Goal: Check status: Check status

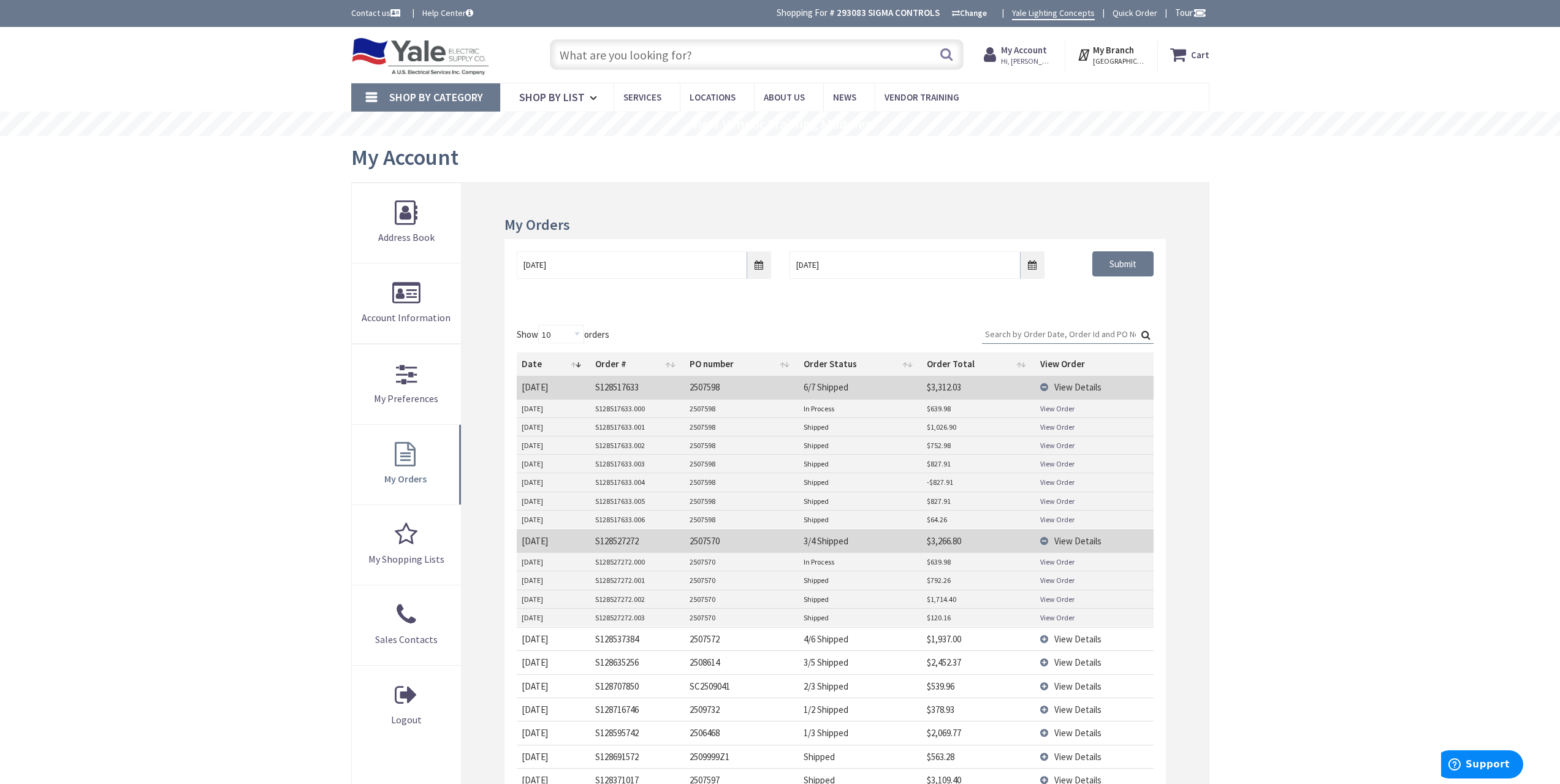
click at [1090, 541] on span "View Details" at bounding box center [1077, 541] width 47 height 12
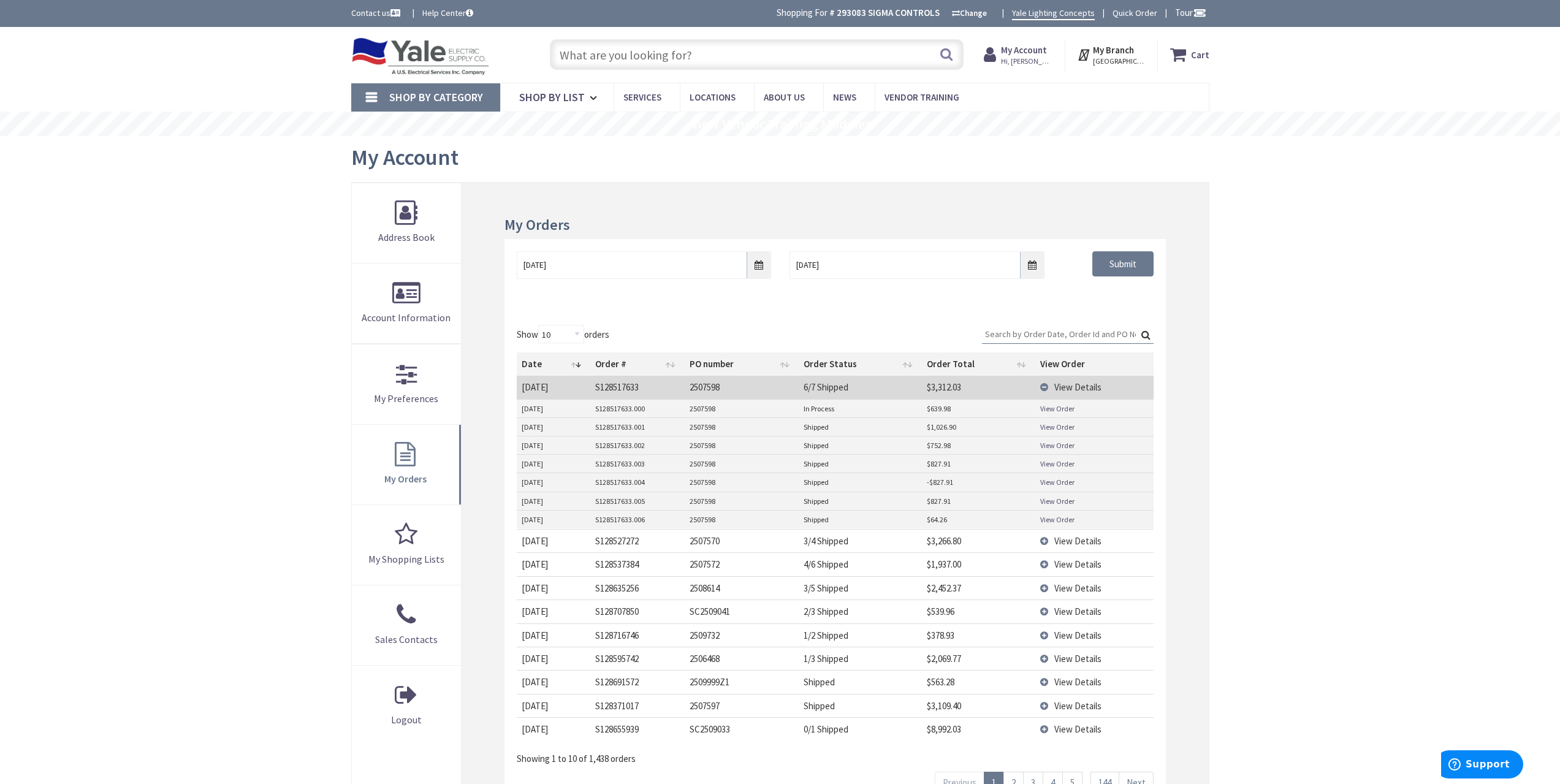
click at [1075, 384] on span "View Details" at bounding box center [1077, 387] width 47 height 12
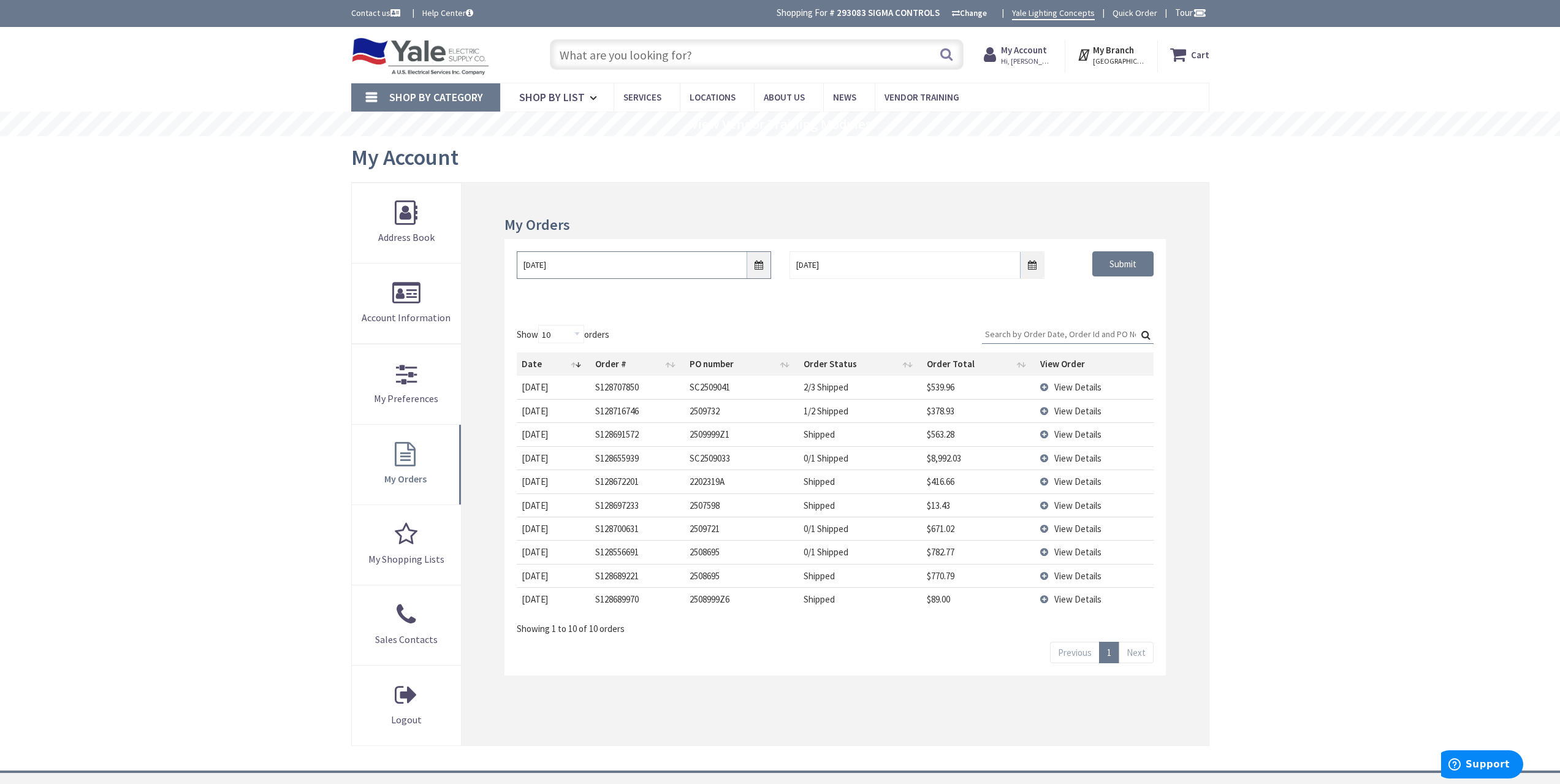
click at [759, 266] on input "9/2/2025" at bounding box center [644, 265] width 255 height 27
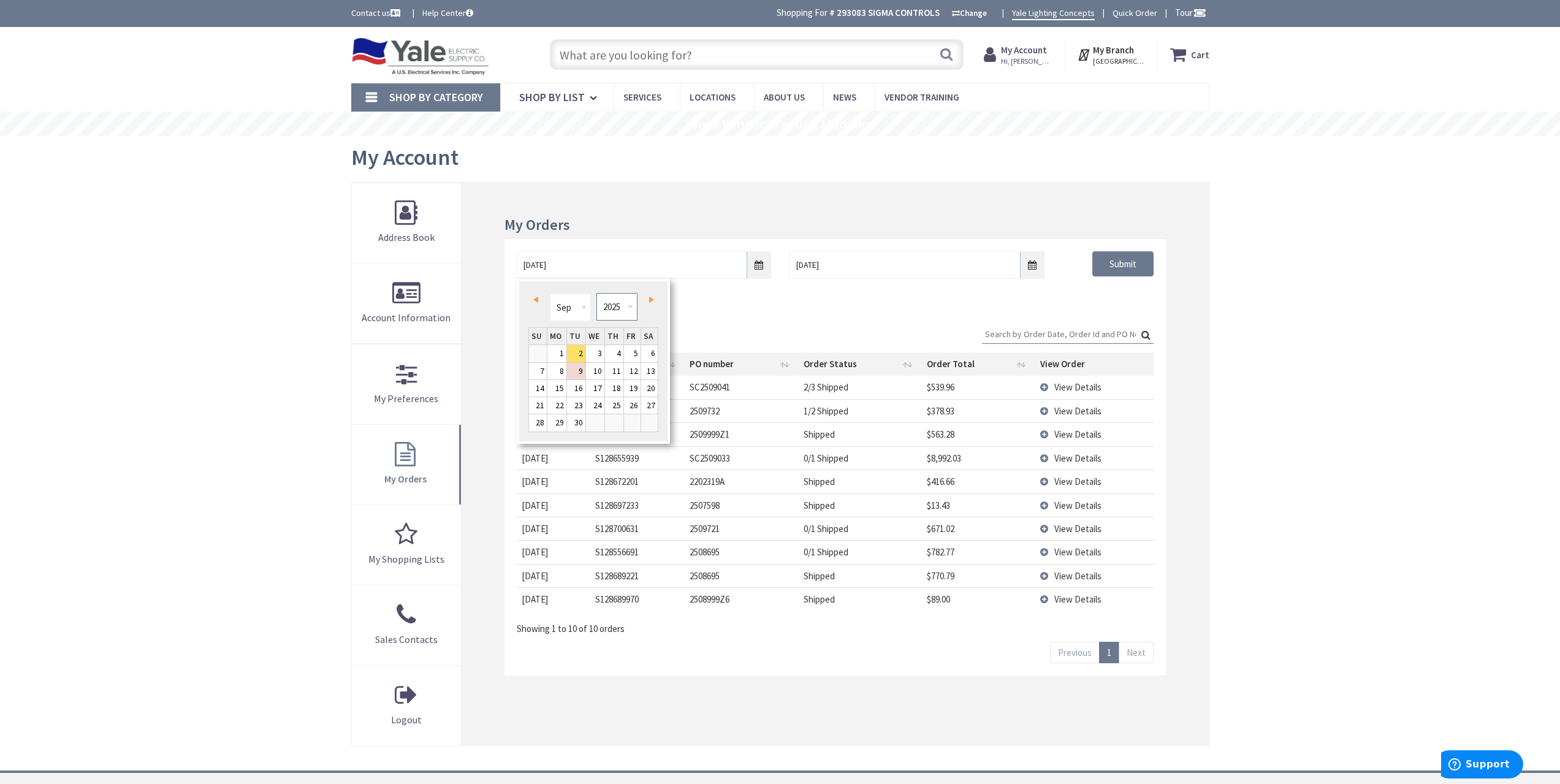
click at [627, 300] on select "1980 1981 1982 1983 1984 1985 1986 1987 1988 1989 1990 1991 1992 1993 1994 1995…" at bounding box center [617, 307] width 41 height 27
type input "09/01/2021"
click at [1076, 300] on div "09/01/2021 9/9/2025 Submit" at bounding box center [834, 276] width 661 height 74
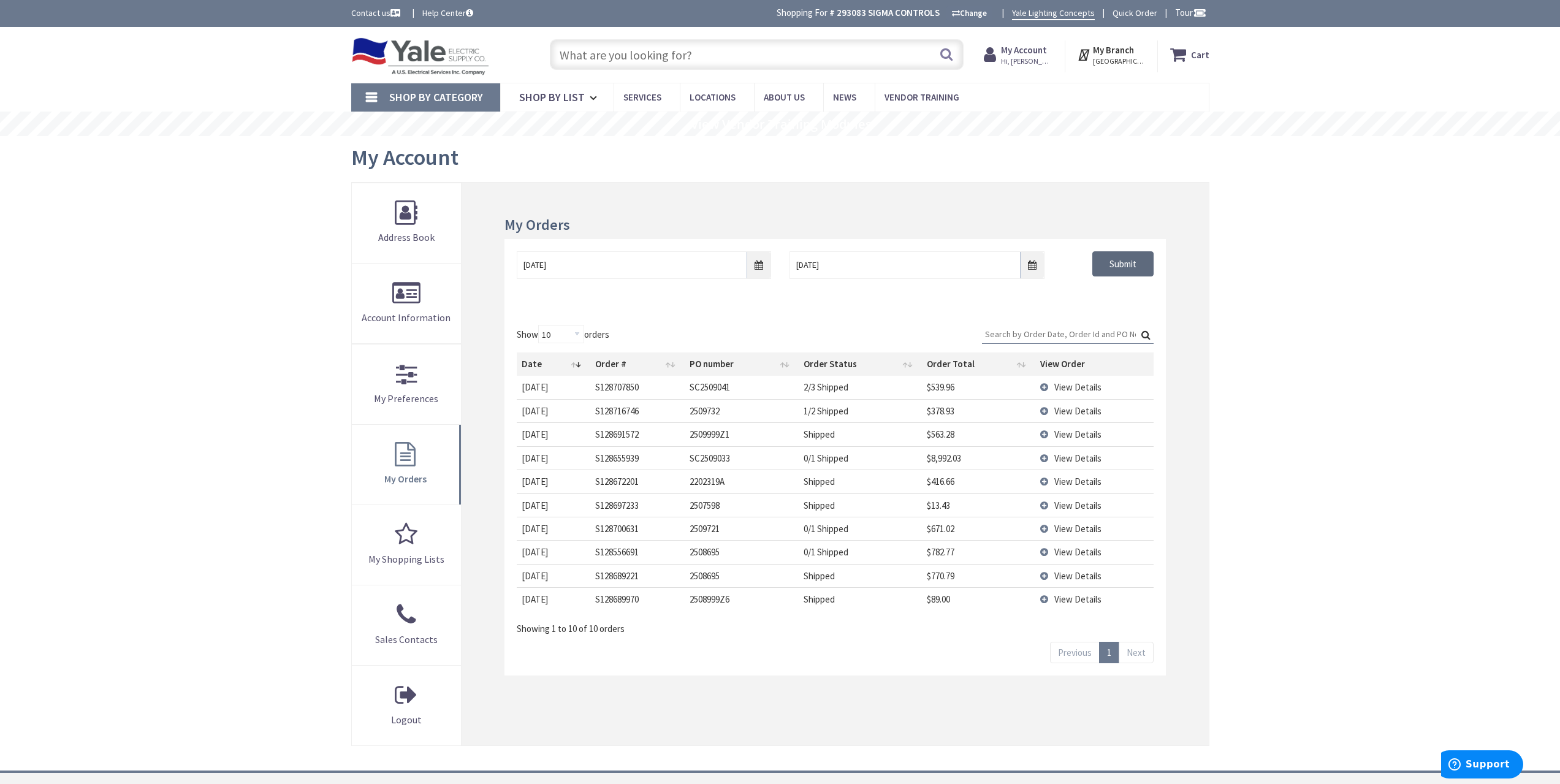
click at [1115, 266] on input "Submit" at bounding box center [1123, 264] width 62 height 26
click at [752, 259] on input "9/2/2025" at bounding box center [644, 265] width 255 height 27
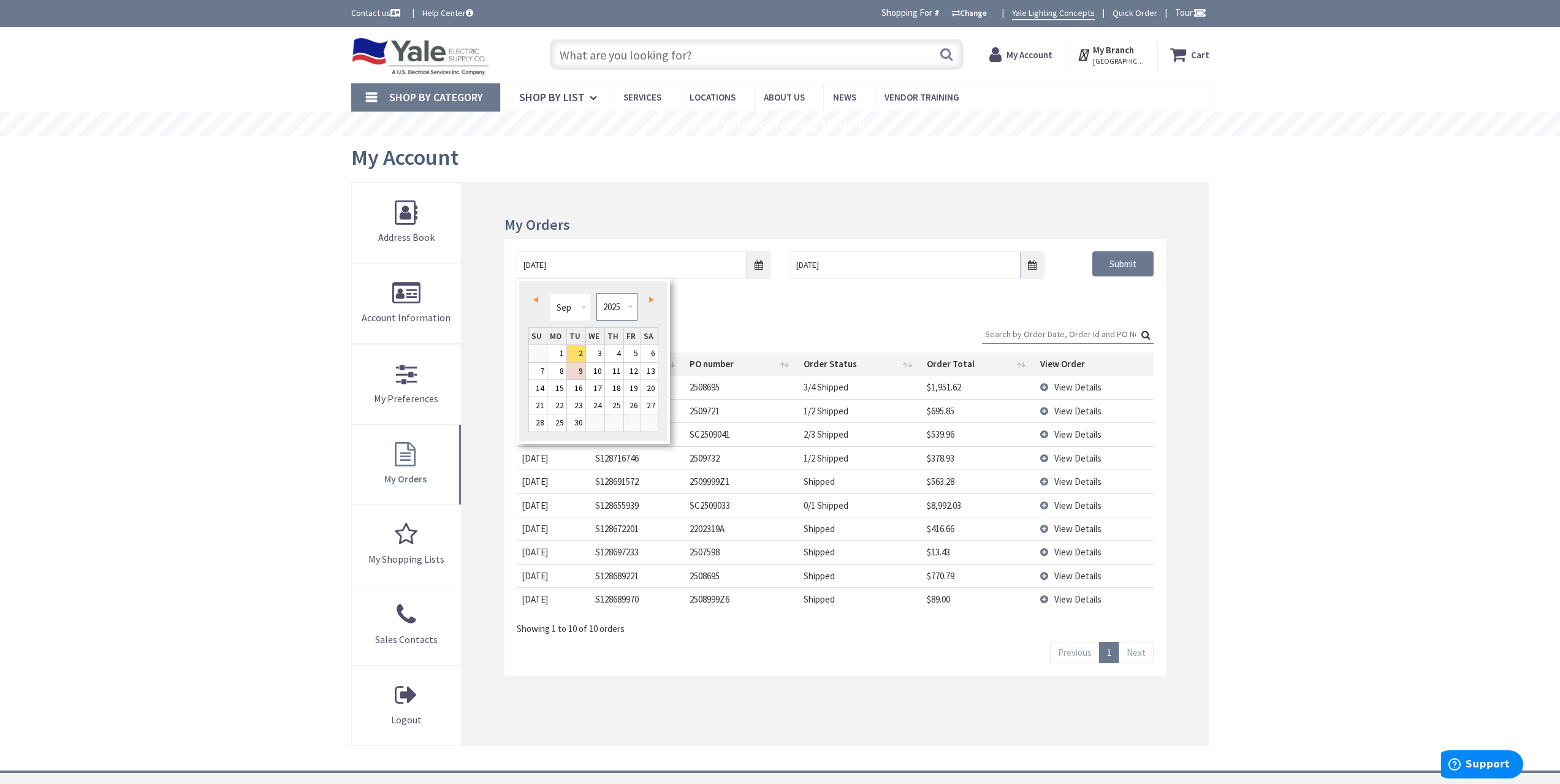
click at [624, 307] on select "1980 1981 1982 1983 1984 1985 1986 1987 1988 1989 1990 1991 1992 1993 1994 1995…" at bounding box center [617, 307] width 41 height 27
type input "09/01/2021"
click at [1098, 296] on div "09/01/2021 9/9/2025 Submit" at bounding box center [834, 276] width 661 height 74
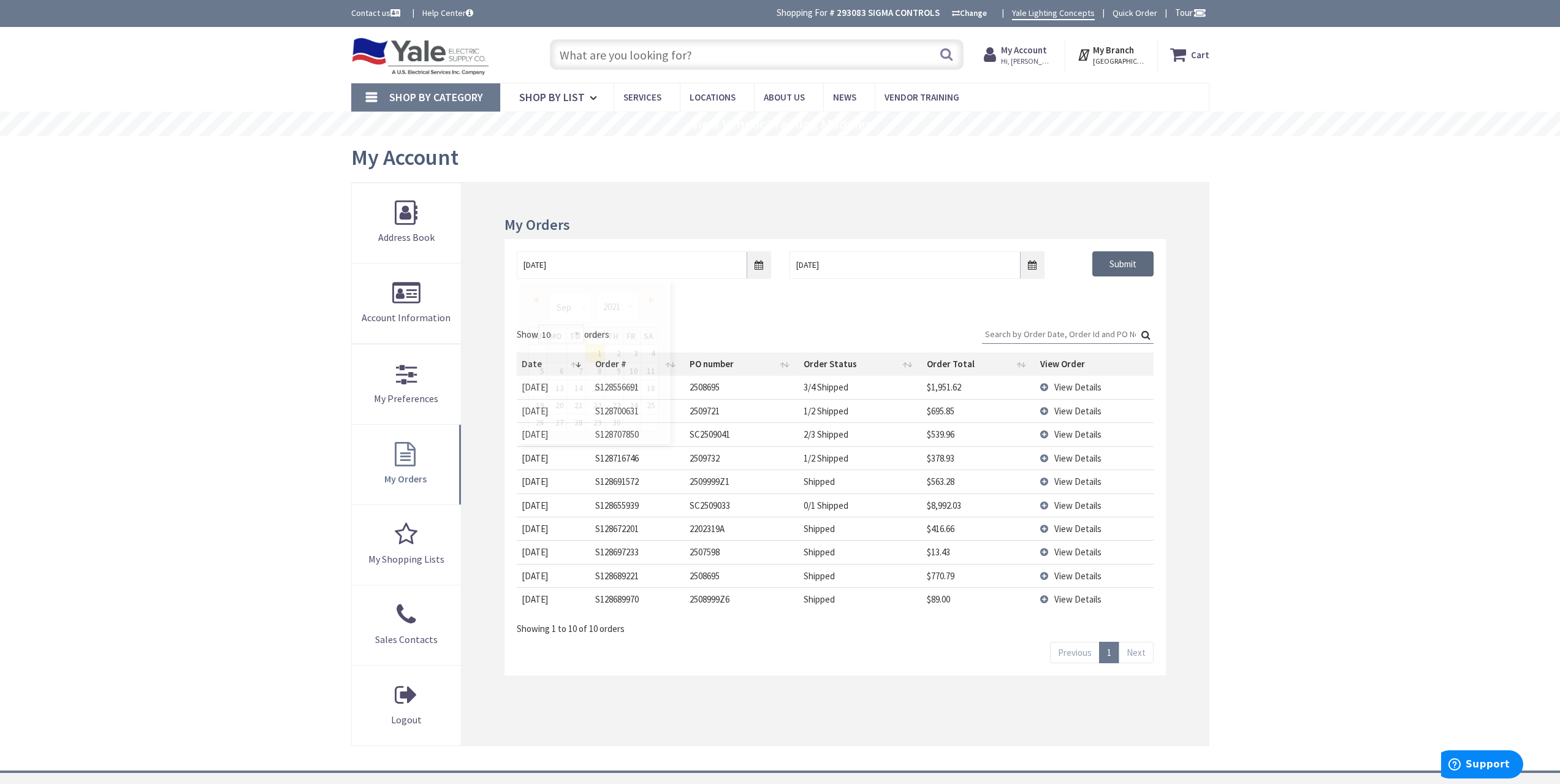
click at [1119, 263] on input "Submit" at bounding box center [1123, 264] width 62 height 26
click at [1092, 458] on span "View Details" at bounding box center [1077, 458] width 47 height 12
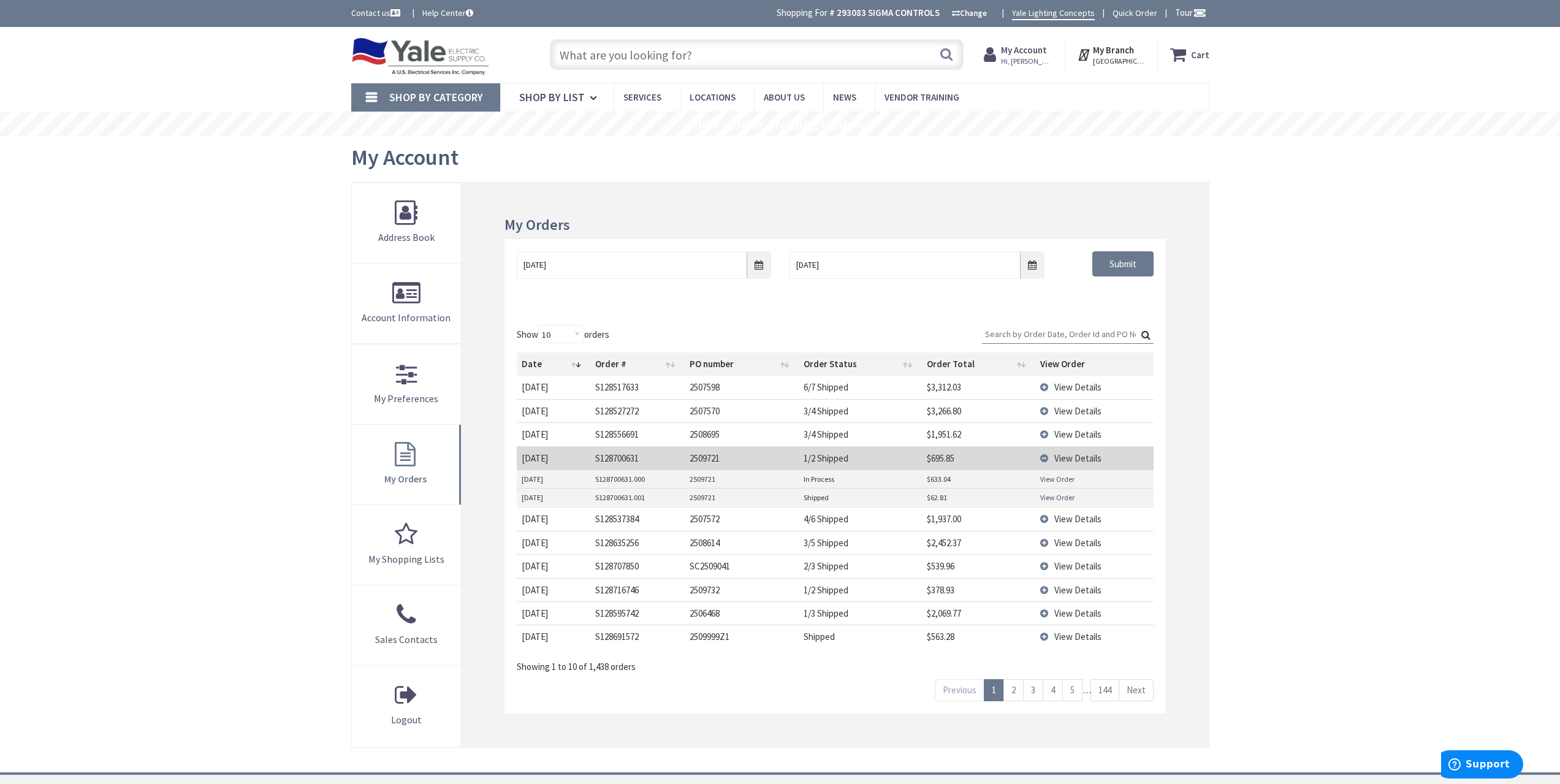
click at [1090, 440] on span "View Details" at bounding box center [1077, 434] width 47 height 12
